Goal: Information Seeking & Learning: Check status

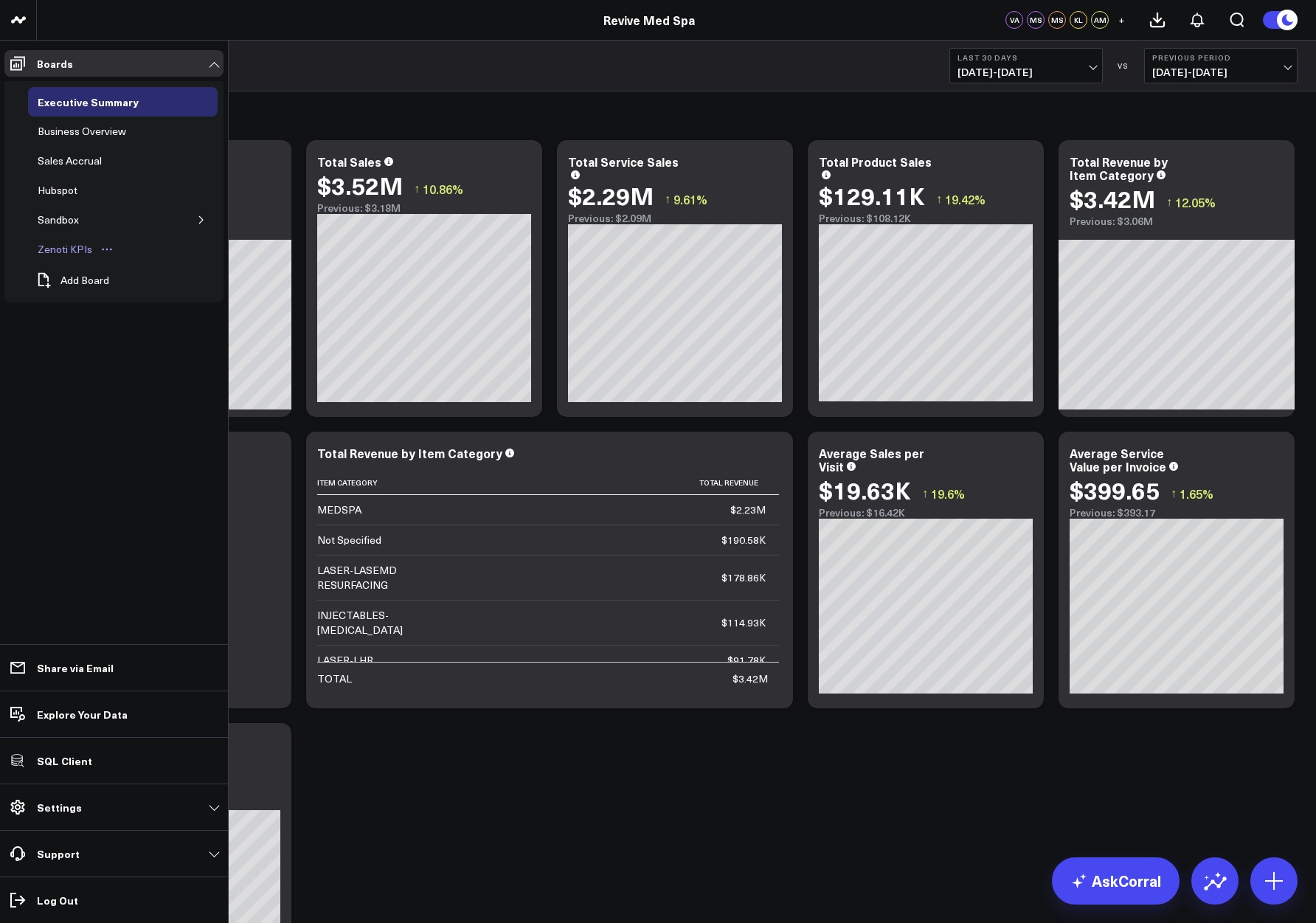
click at [58, 245] on div "Zenoti KPIs" at bounding box center [65, 249] width 62 height 17
click at [55, 248] on div "Zenoti KPIs" at bounding box center [65, 249] width 62 height 17
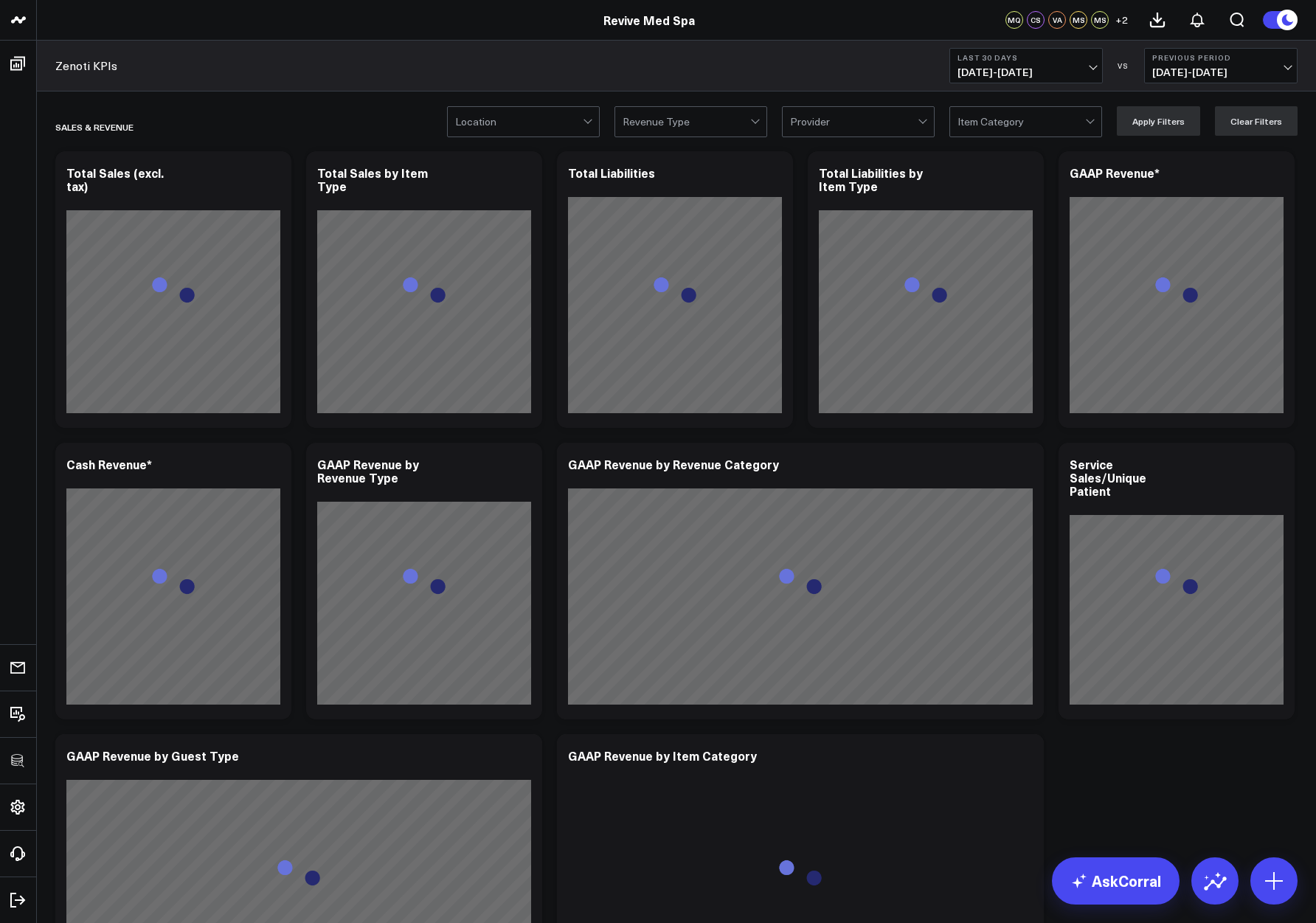
click at [1035, 57] on b "Last 30 Days" at bounding box center [1026, 57] width 137 height 9
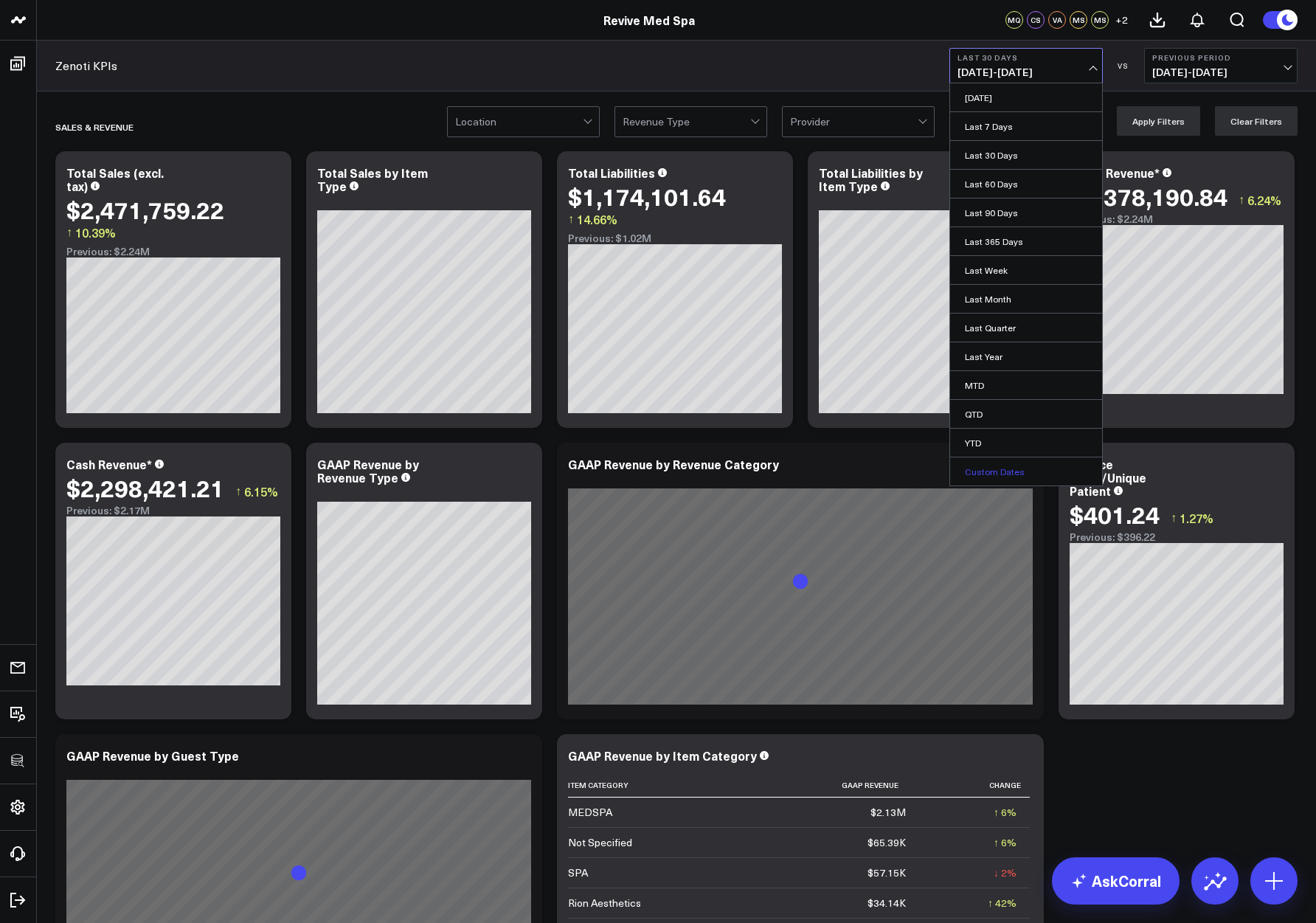
click at [993, 471] on link "Custom Dates" at bounding box center [1025, 471] width 152 height 28
select select "9"
select select "2025"
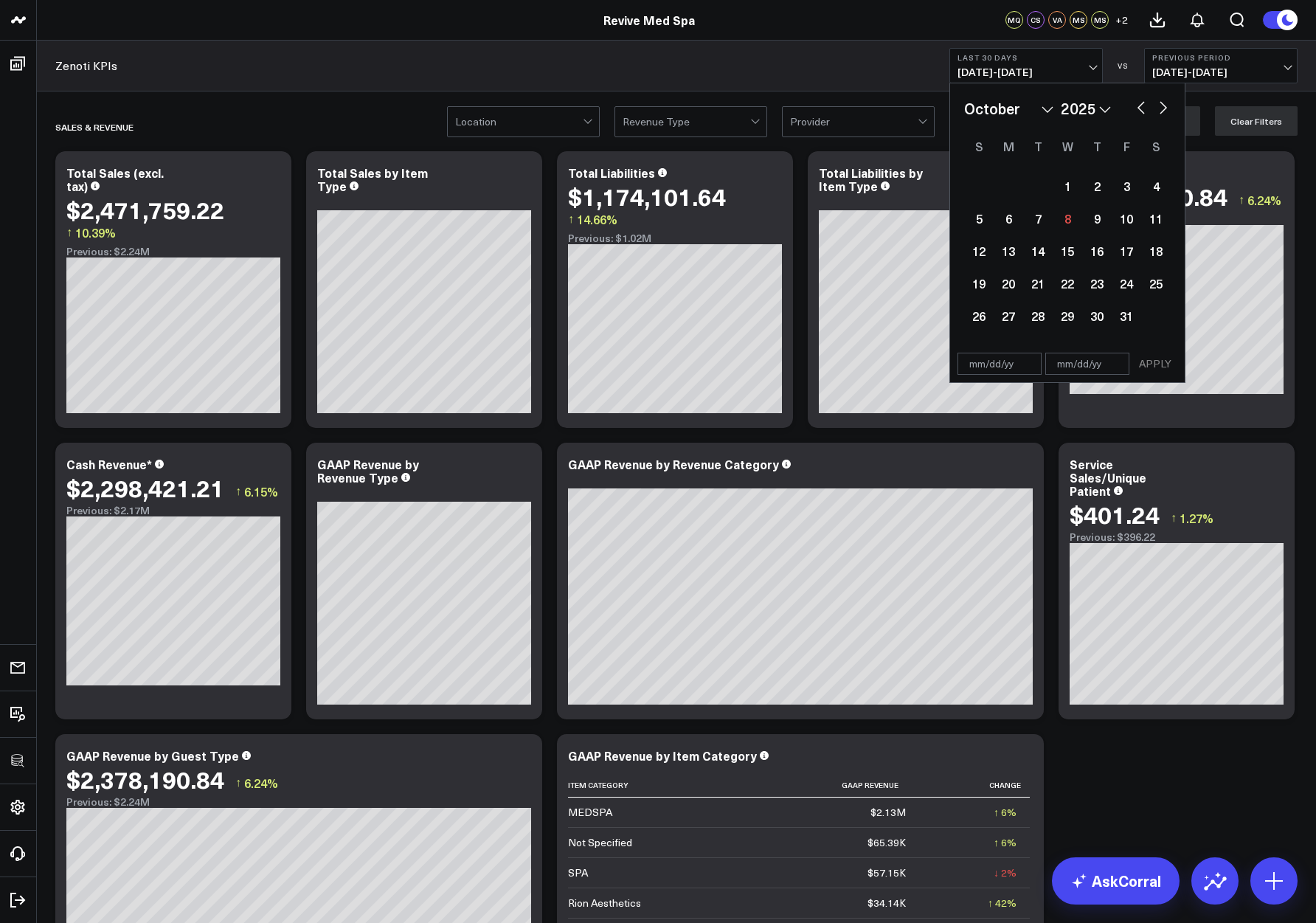
click at [1141, 111] on button "button" at bounding box center [1142, 106] width 15 height 17
select select "8"
select select "2025"
click at [1141, 111] on button "button" at bounding box center [1142, 106] width 15 height 17
select select "7"
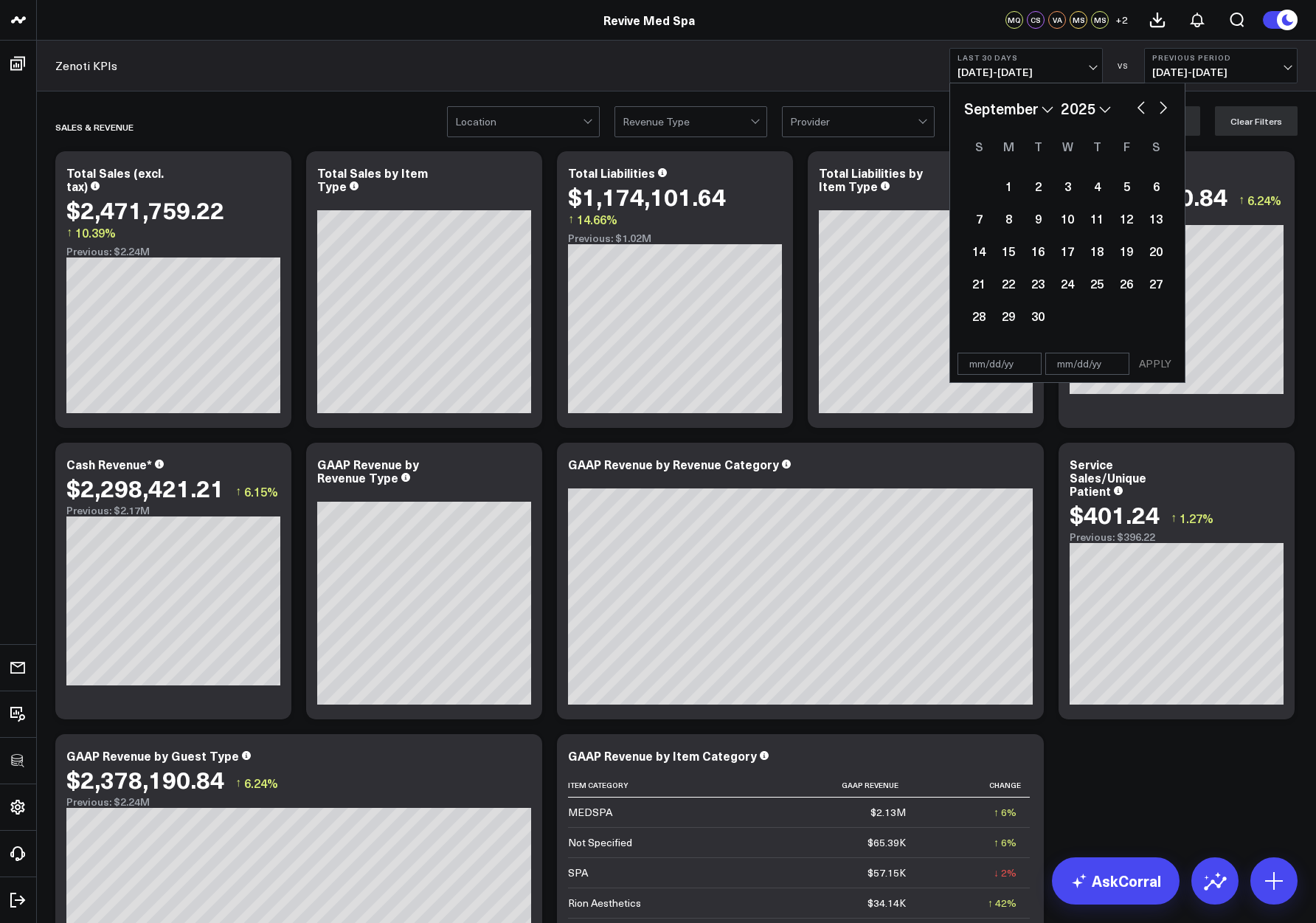
select select "2025"
click at [1120, 188] on div "1" at bounding box center [1126, 186] width 29 height 29
type input "08/01/25"
select select "7"
select select "2025"
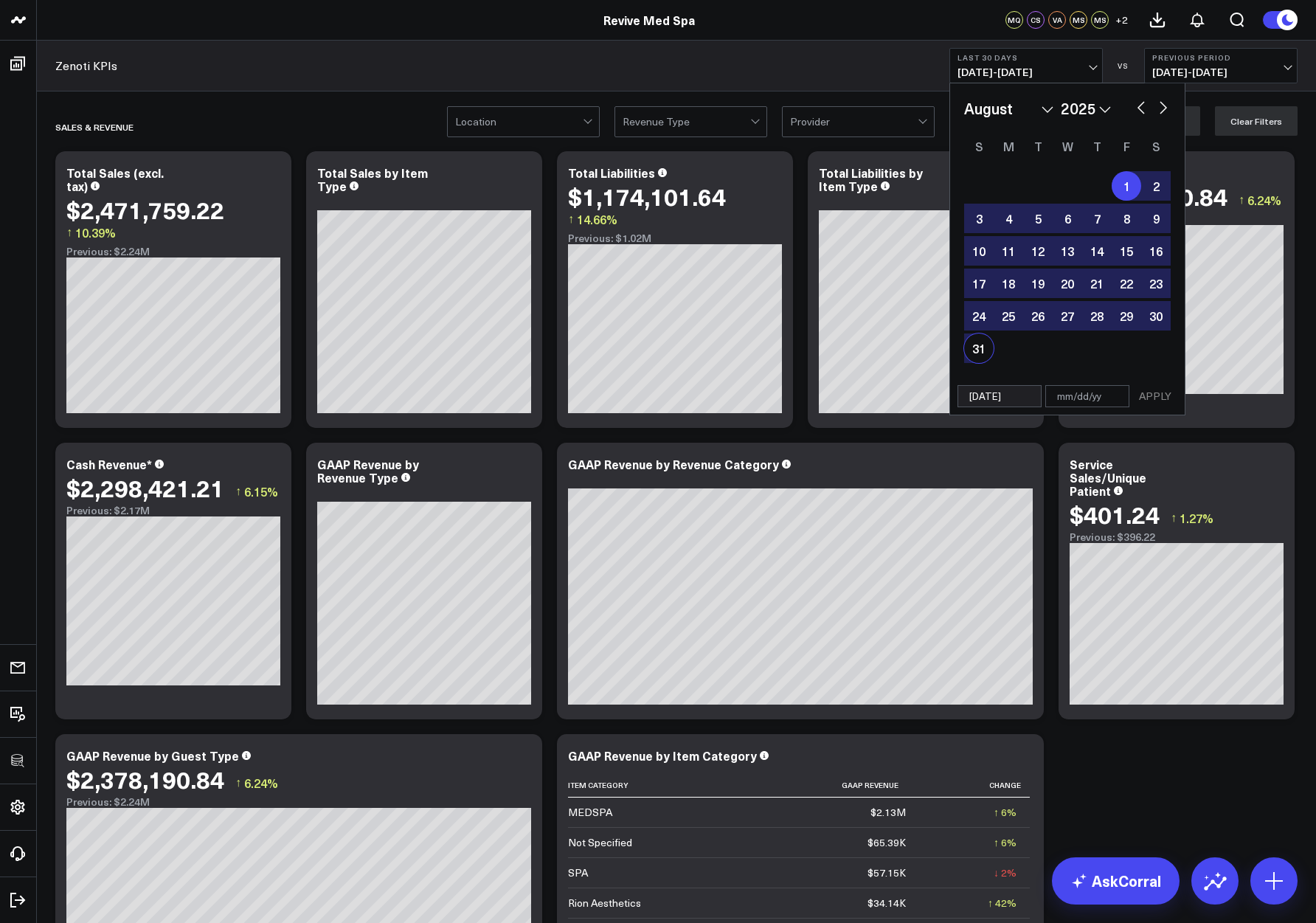
click at [978, 351] on div "31" at bounding box center [979, 348] width 29 height 29
type input "08/31/25"
select select "7"
select select "2025"
click at [1167, 398] on button "APPLY" at bounding box center [1155, 395] width 45 height 22
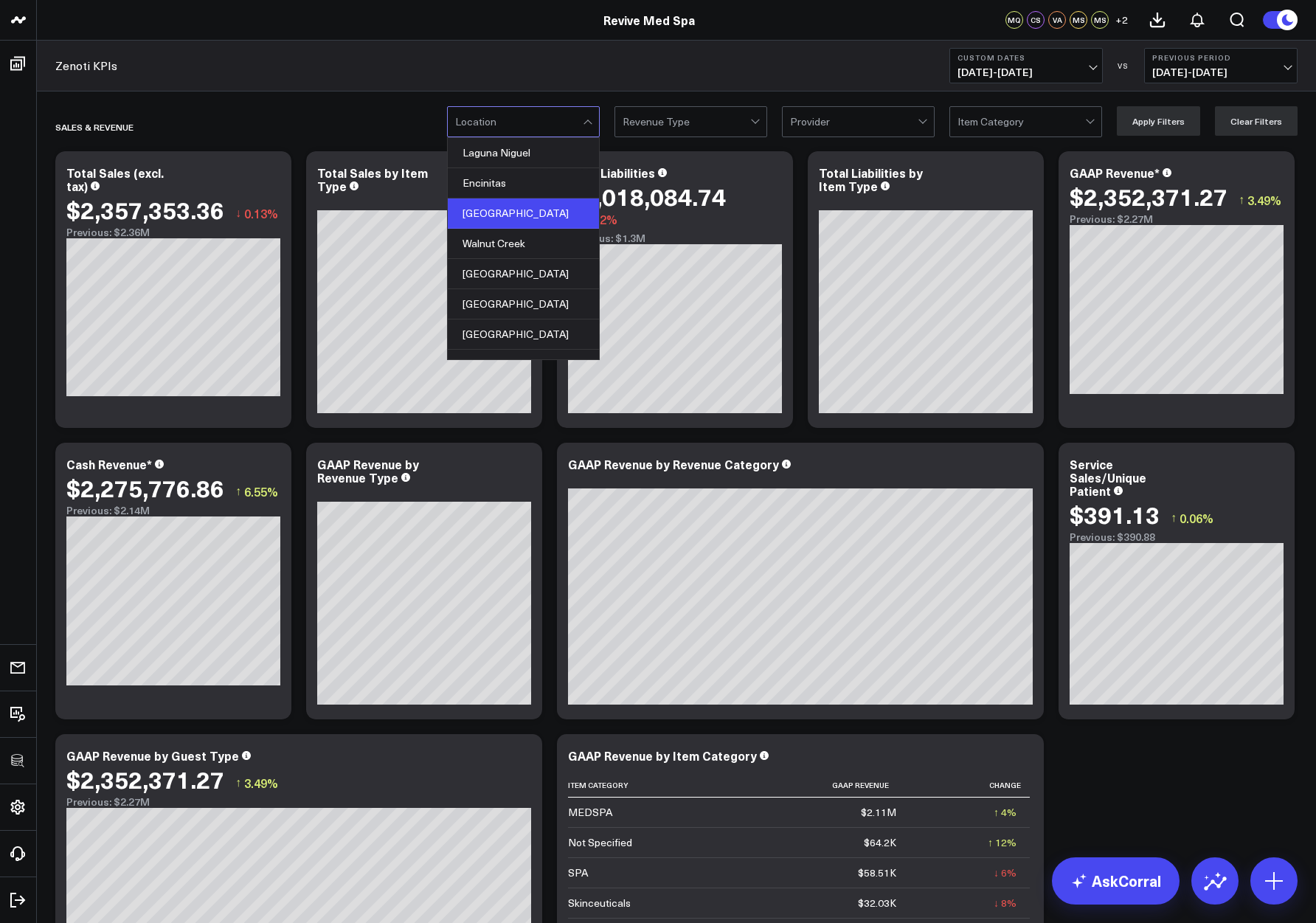
click at [542, 213] on div "Carmel Valley" at bounding box center [523, 214] width 151 height 30
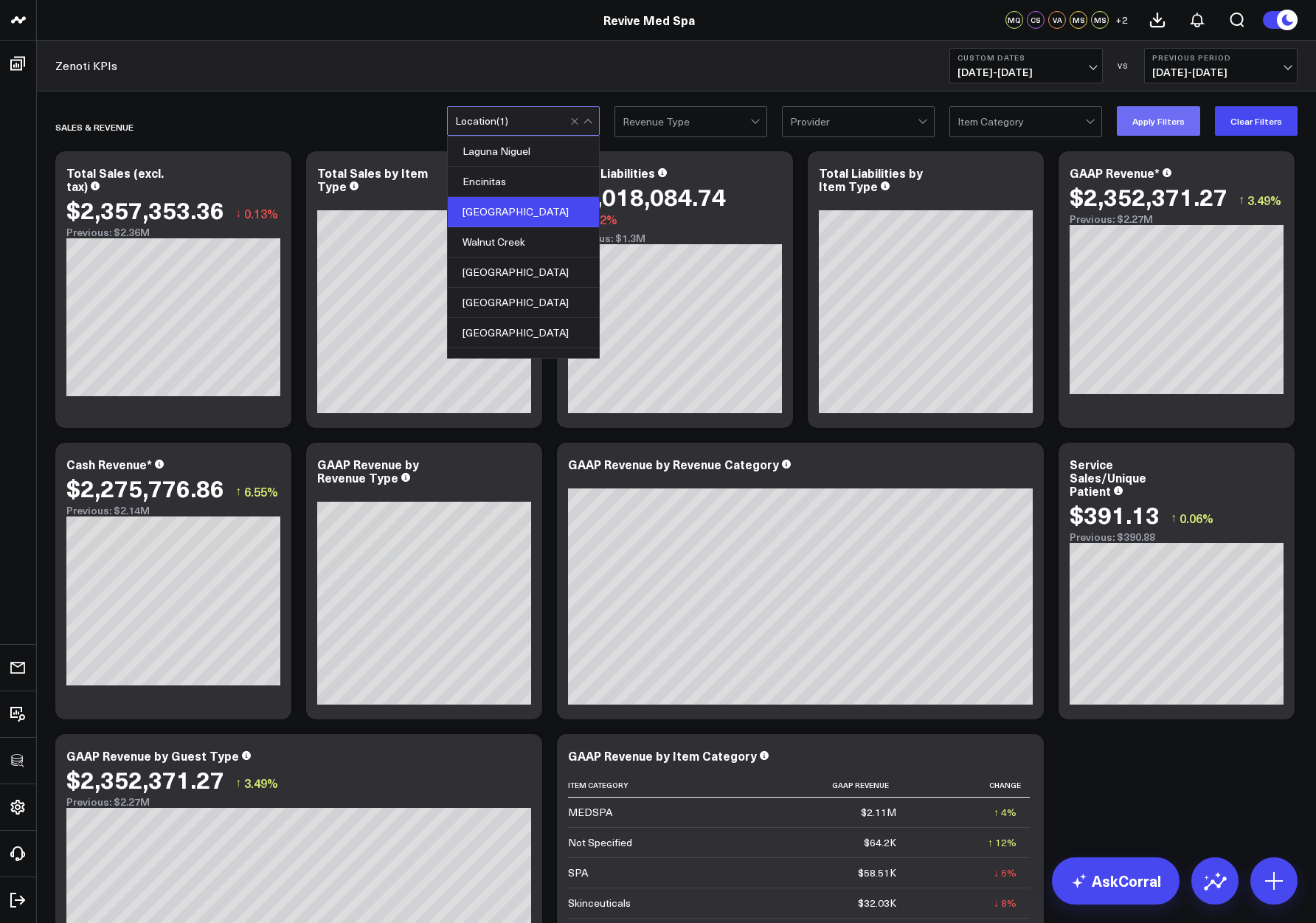
click at [1138, 122] on button "Apply Filters" at bounding box center [1158, 121] width 83 height 29
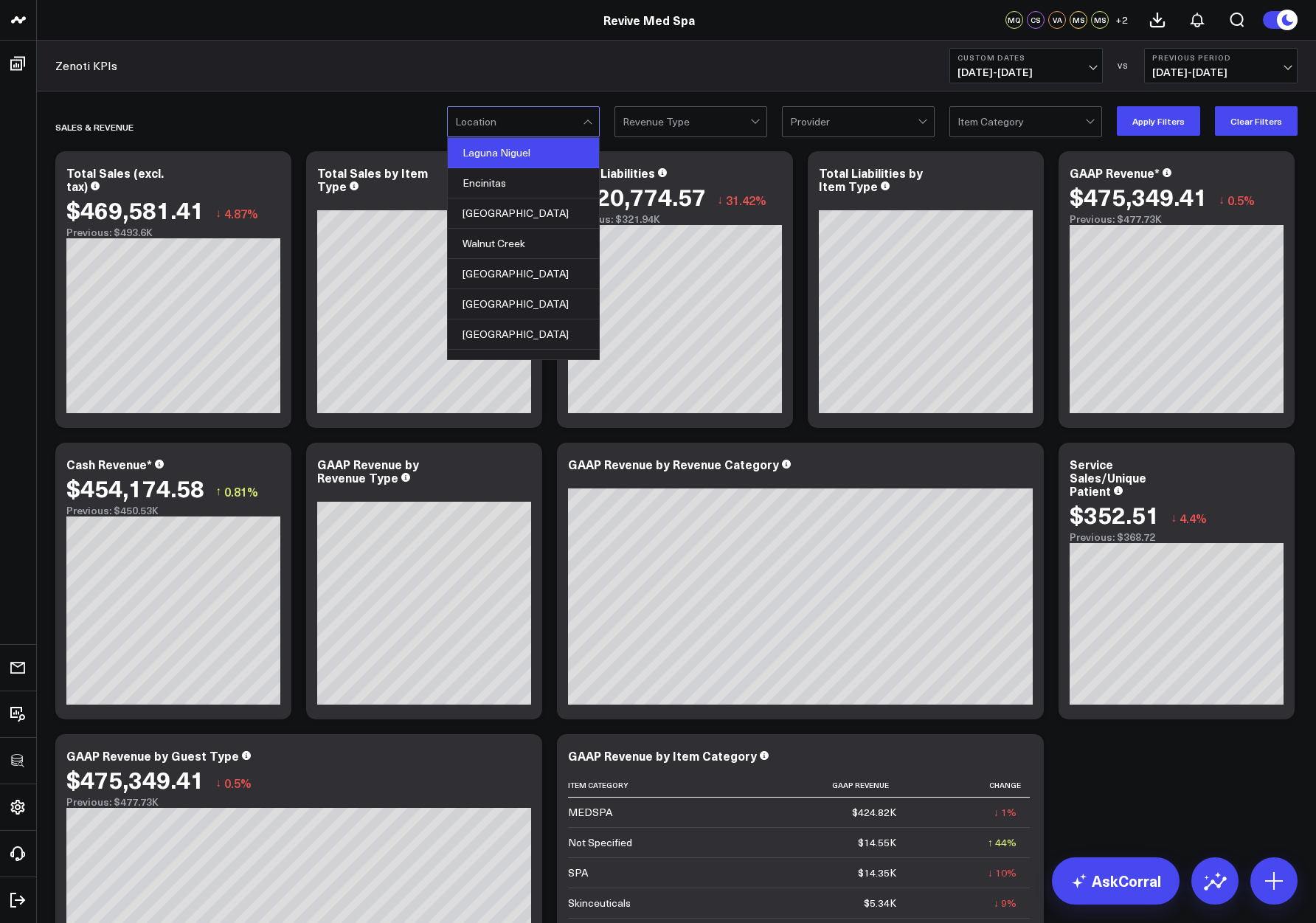
click at [542, 152] on div "Laguna Niguel" at bounding box center [523, 153] width 151 height 30
click at [1153, 113] on button "Apply Filters" at bounding box center [1158, 121] width 83 height 29
